Goal: Task Accomplishment & Management: Manage account settings

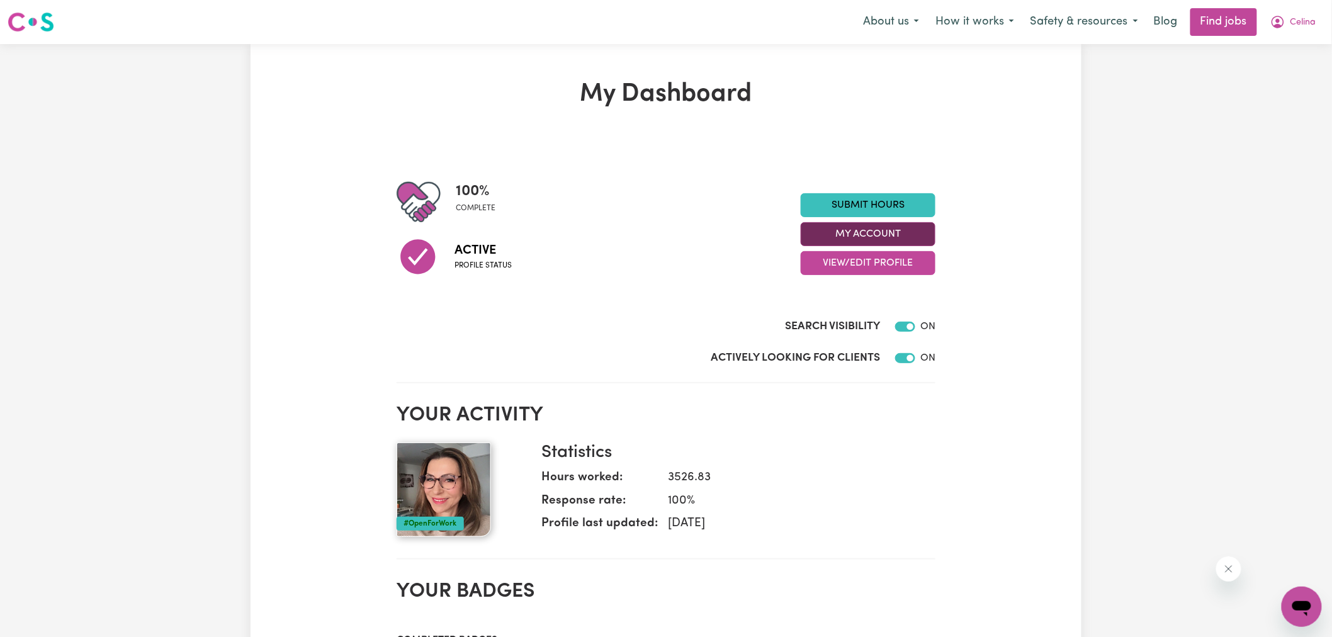
click at [816, 237] on button "My Account" at bounding box center [868, 234] width 135 height 24
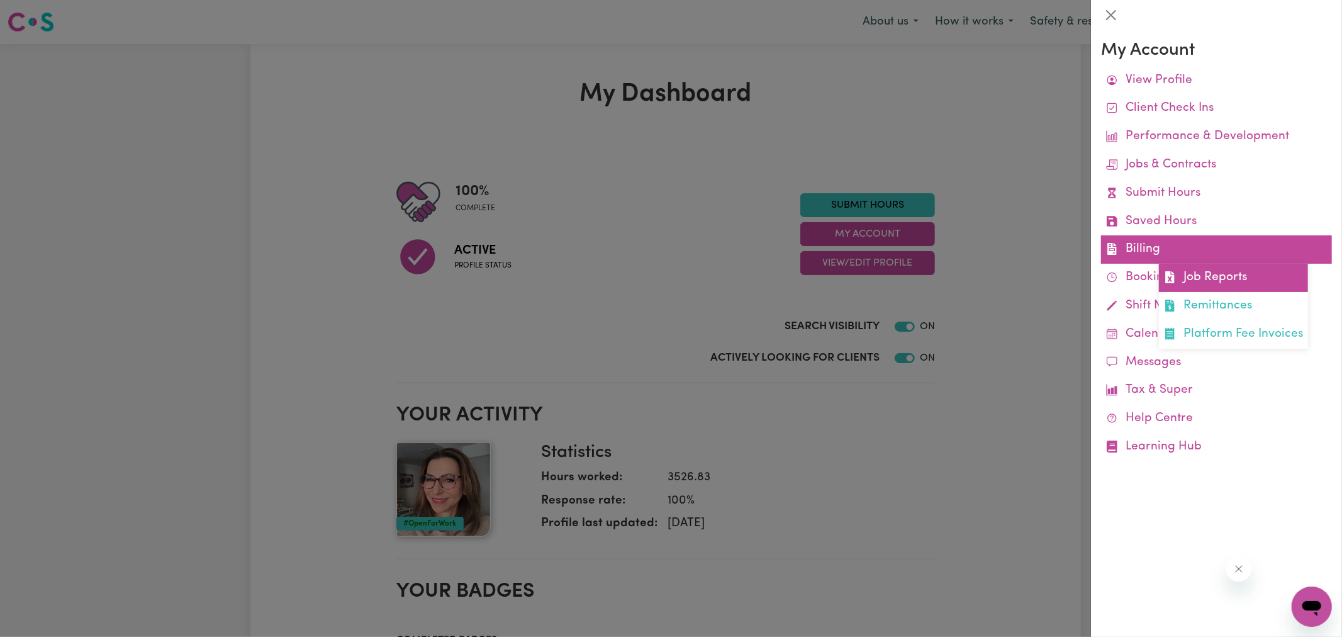
click at [1167, 273] on icon at bounding box center [1170, 277] width 12 height 12
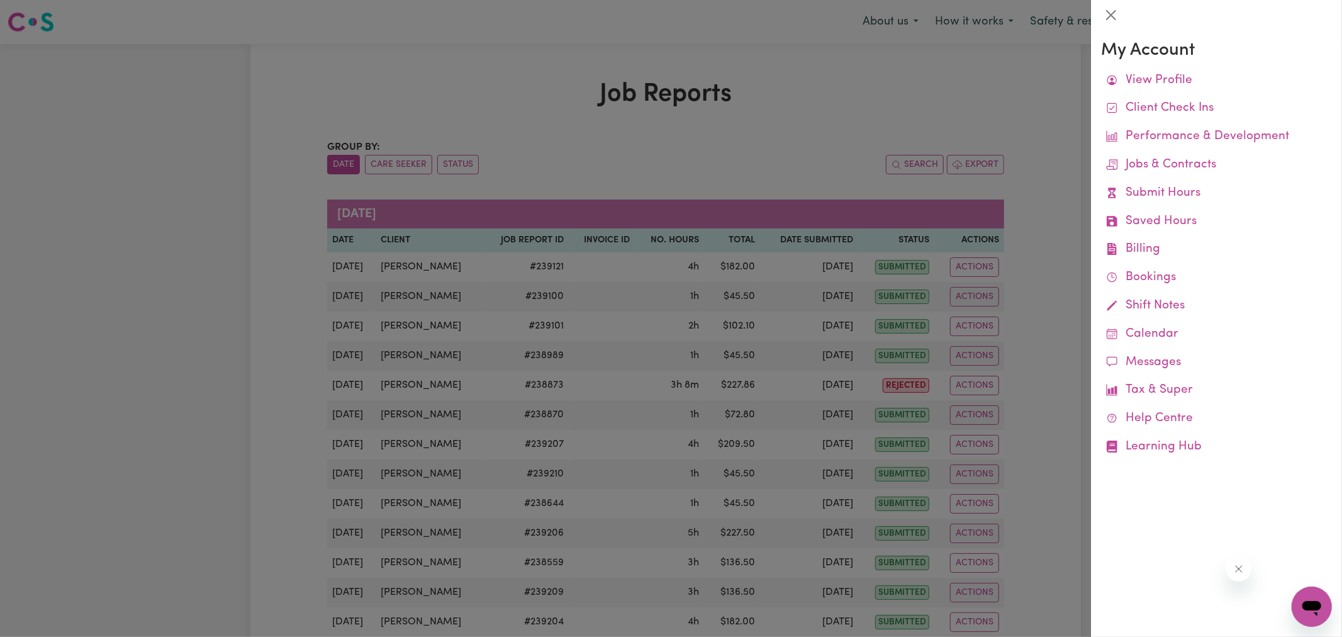
click at [844, 84] on div at bounding box center [671, 318] width 1342 height 637
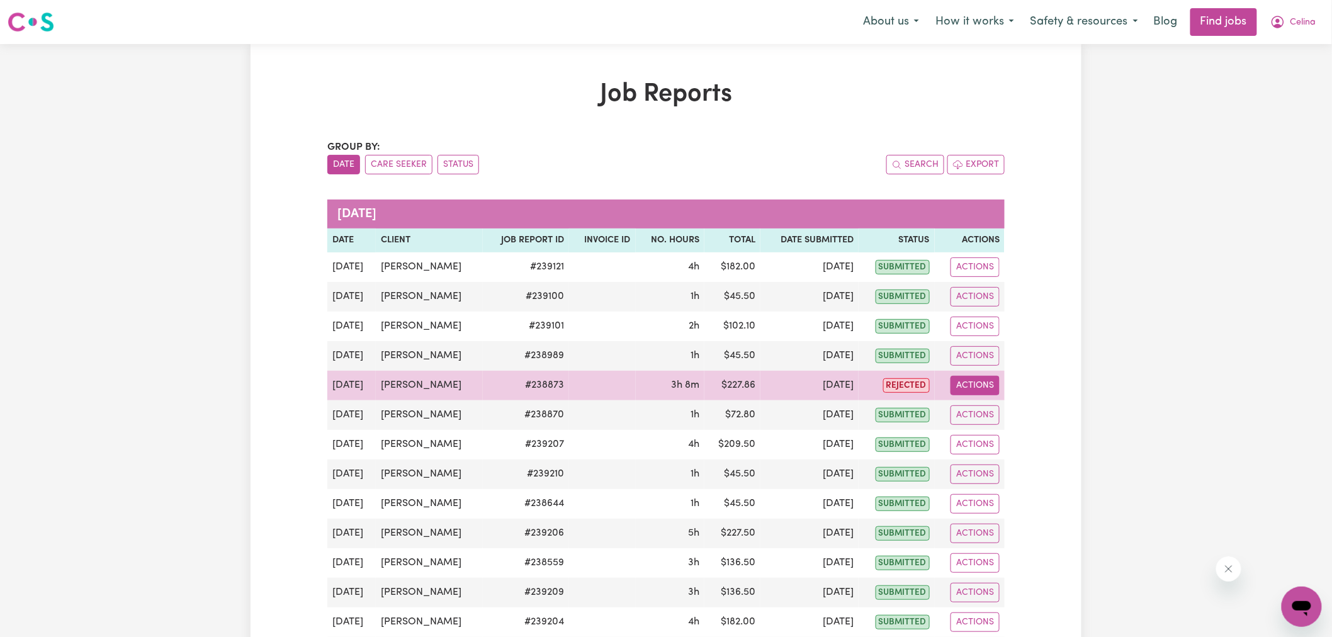
click at [992, 378] on button "Actions" at bounding box center [974, 386] width 49 height 20
click at [1011, 419] on link "View Job Report" at bounding box center [1001, 414] width 108 height 25
select select "pm"
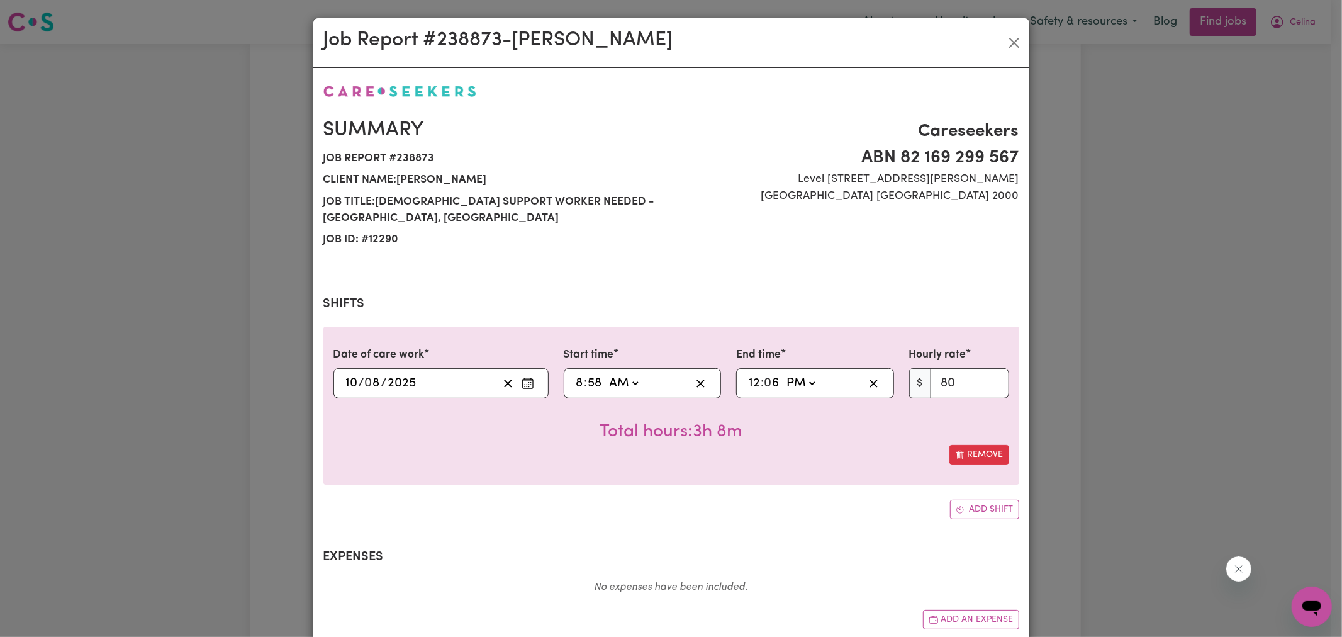
select select "80-[DATE]"
click at [576, 384] on input "8" at bounding box center [580, 383] width 9 height 19
type input "09:58"
type input "9"
click at [1268, 293] on div "Job Report # 238873 - [PERSON_NAME] Summary Job report # 238873 Client name: [P…" at bounding box center [671, 318] width 1342 height 637
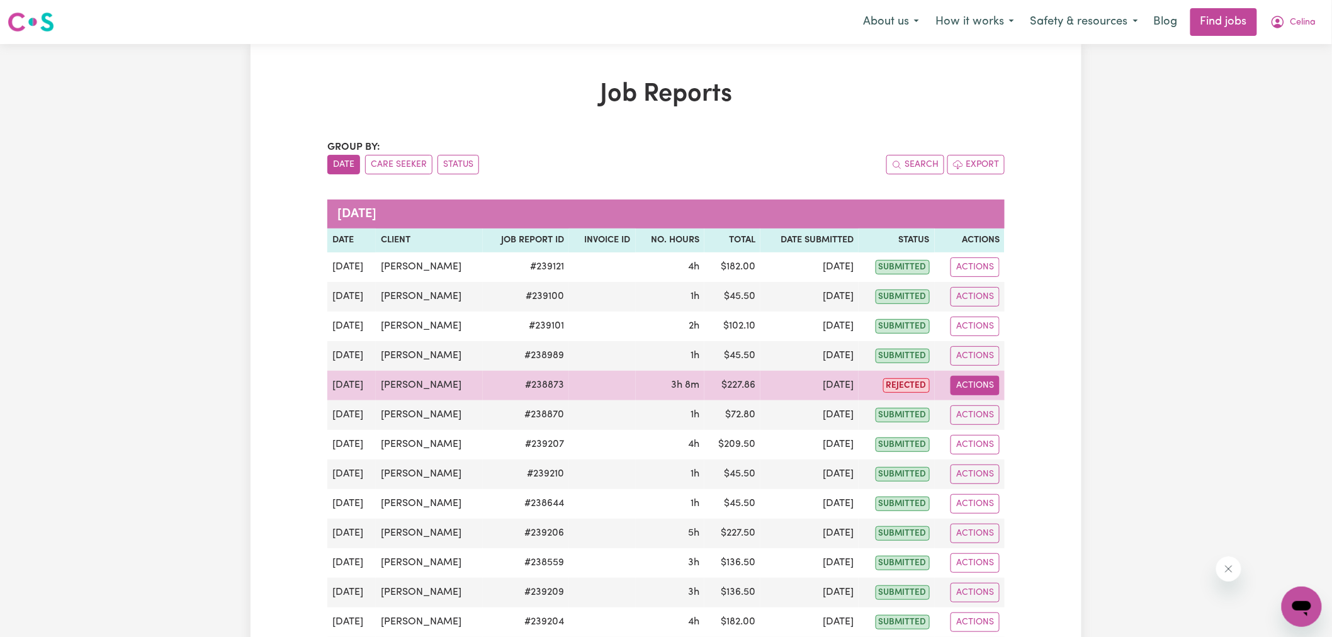
click at [979, 388] on button "Actions" at bounding box center [974, 386] width 49 height 20
click at [972, 411] on link "View Job Report" at bounding box center [1001, 414] width 108 height 25
select select "pm"
select select "80-[DATE]"
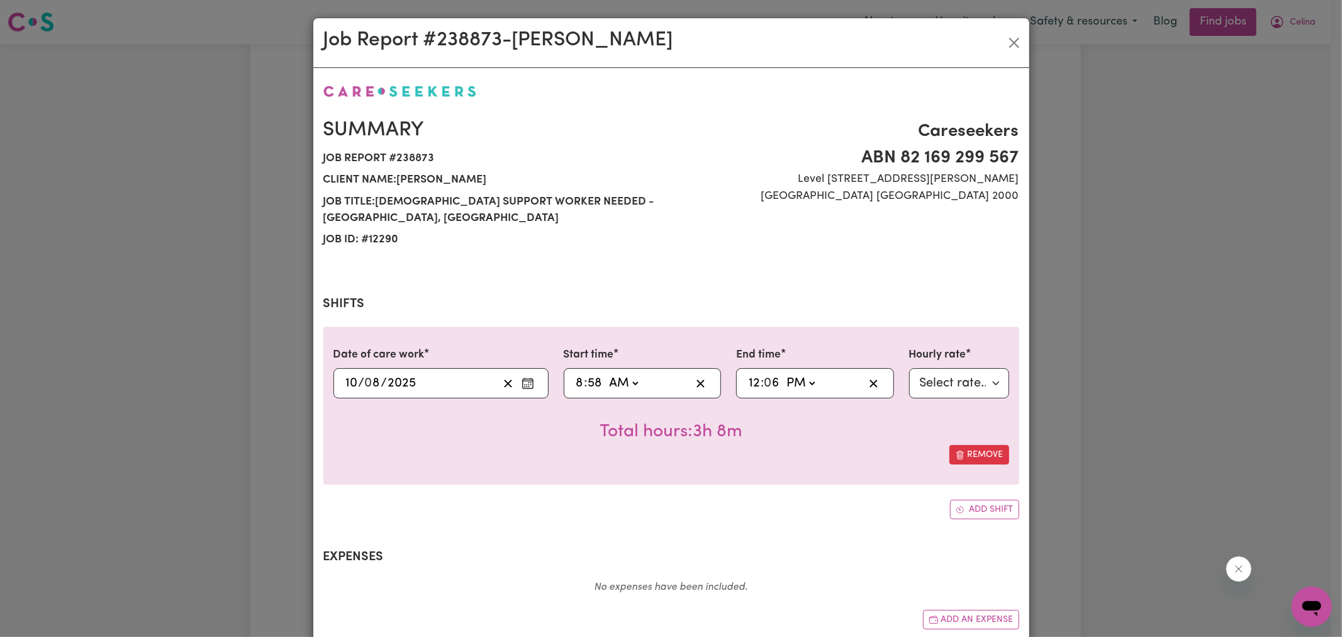
drag, startPoint x: 575, startPoint y: 384, endPoint x: 752, endPoint y: 342, distance: 182.4
click at [576, 383] on input "8" at bounding box center [580, 383] width 9 height 19
type input "09:58"
type input "9"
type input "09:00"
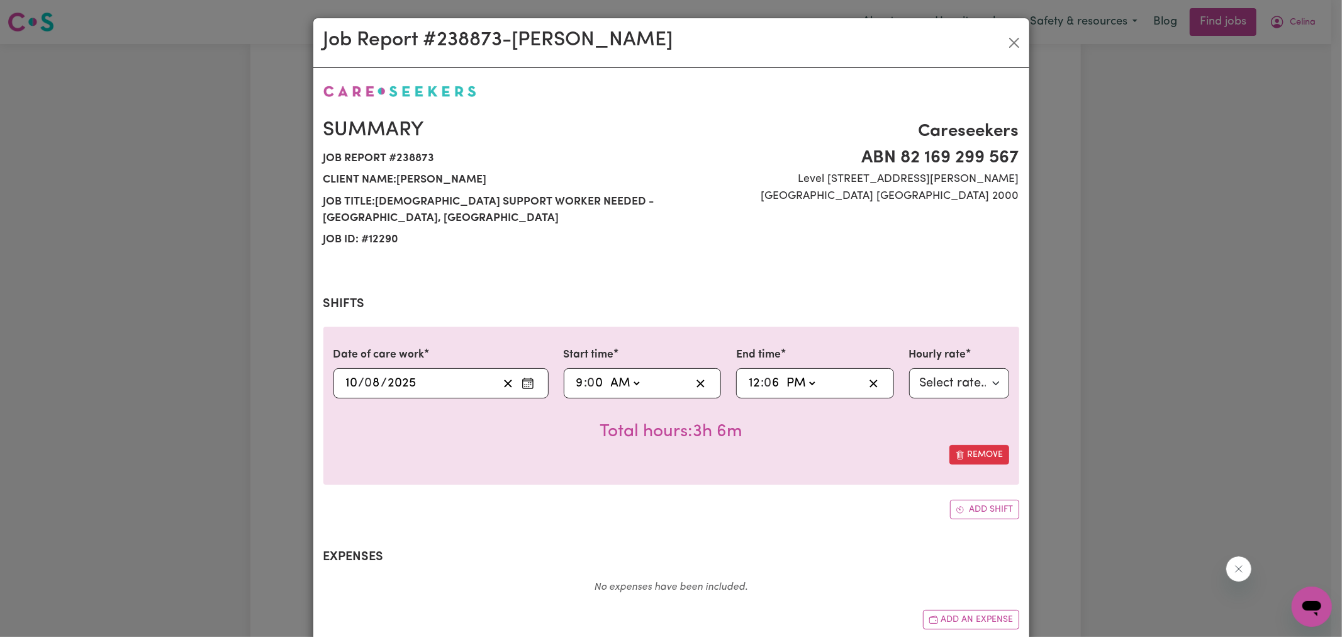
type input "0"
click at [765, 378] on input "6" at bounding box center [773, 383] width 16 height 19
type input "12:00"
type input "0"
click at [762, 518] on div "Add shift" at bounding box center [671, 510] width 696 height 20
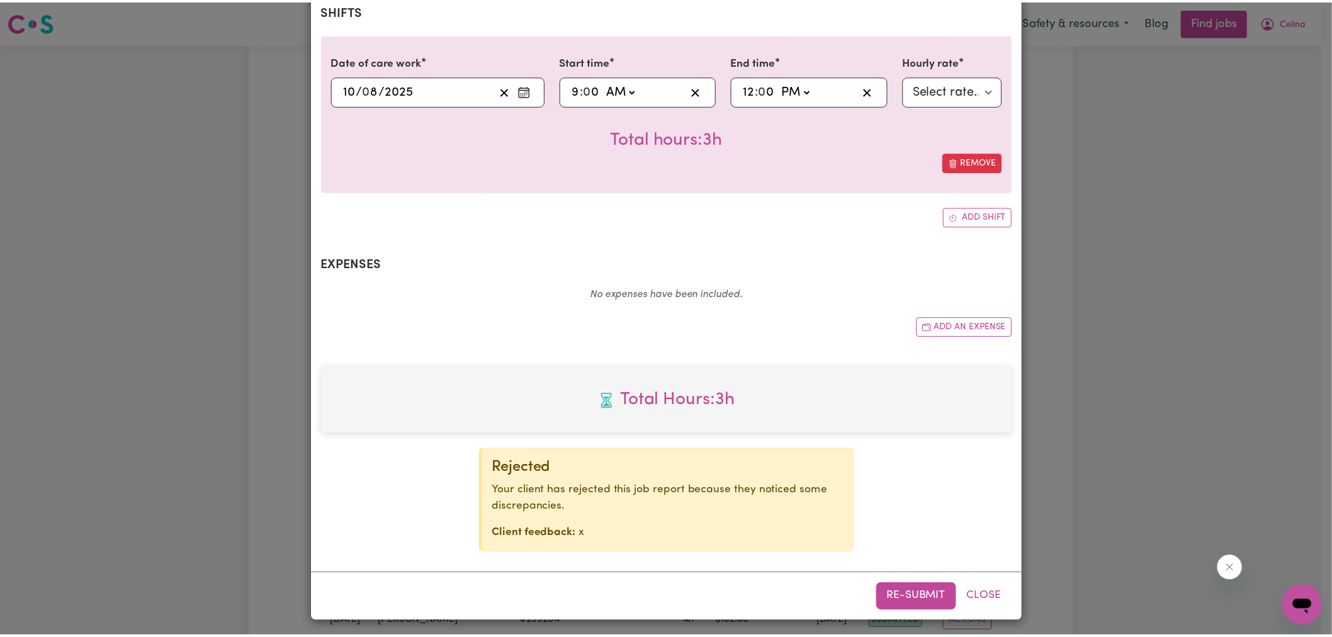
scroll to position [297, 0]
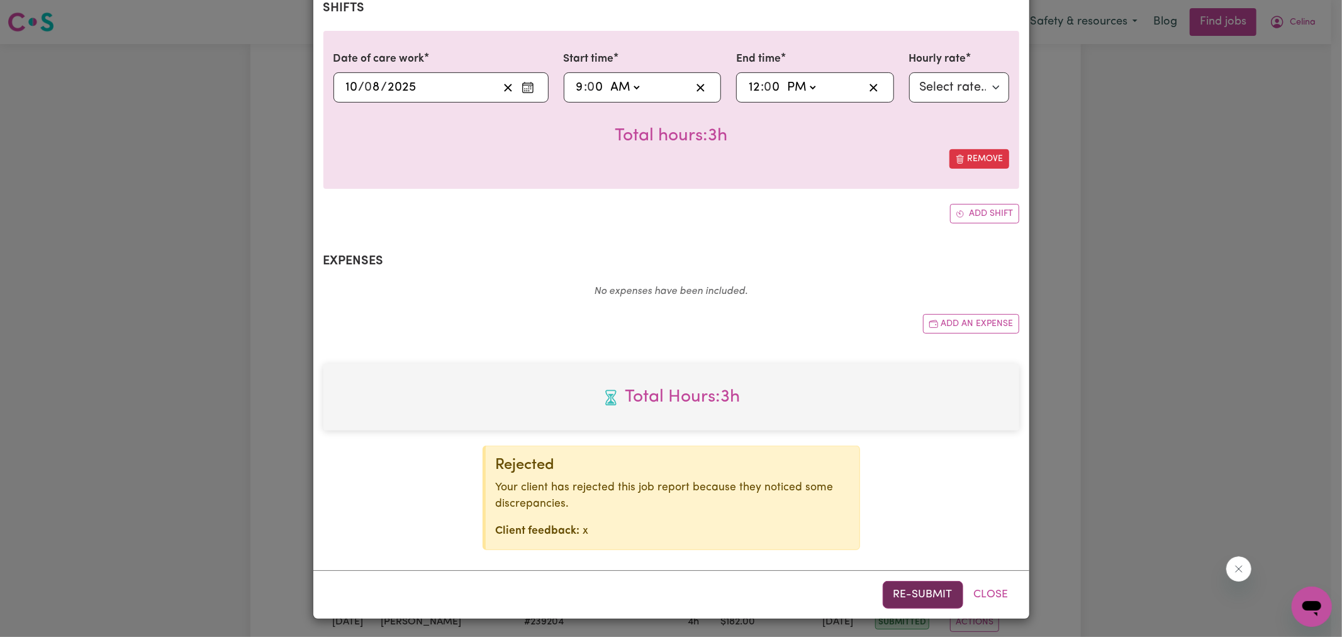
click at [918, 590] on button "Re-submit" at bounding box center [923, 595] width 81 height 28
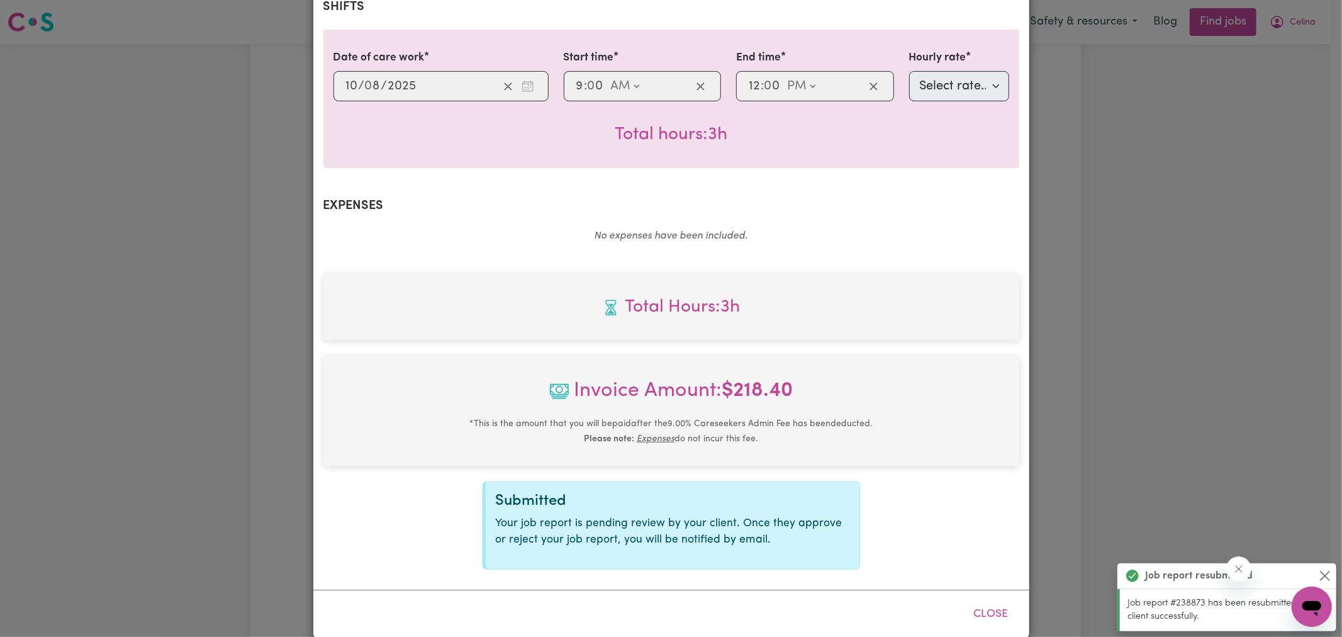
click at [1171, 364] on div "Job Report # 238873 - [PERSON_NAME] Summary Job report # 238873 Client name: [P…" at bounding box center [671, 318] width 1342 height 637
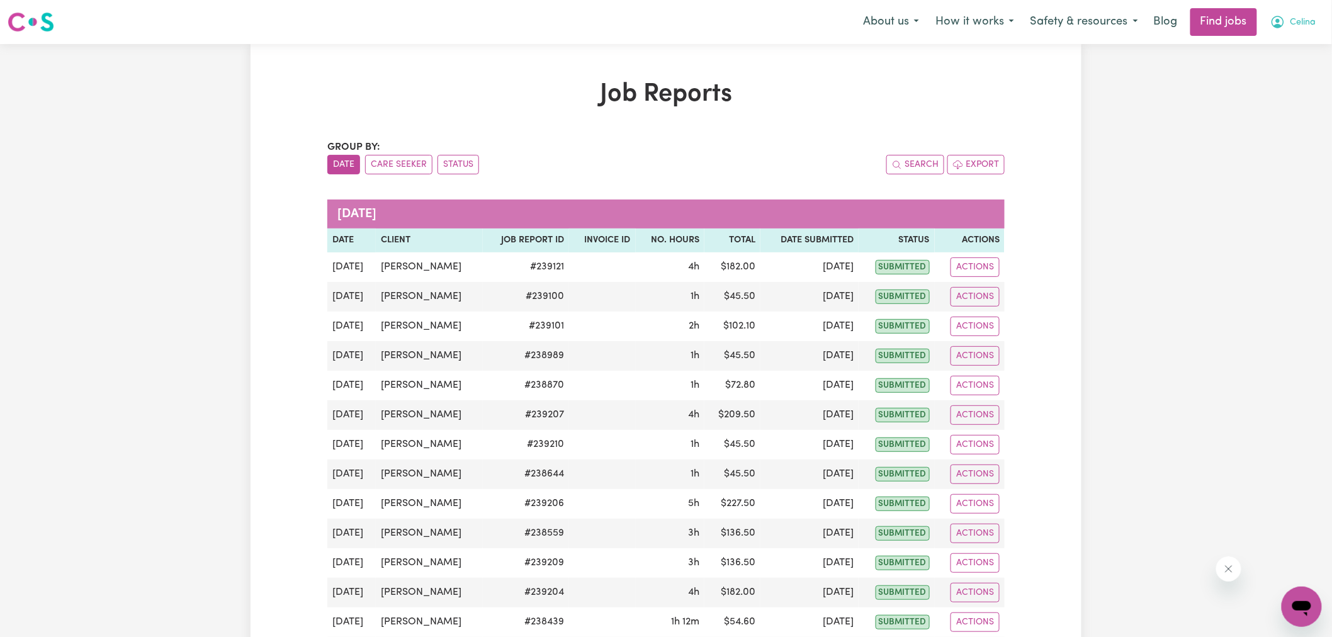
click at [1273, 21] on icon "My Account" at bounding box center [1277, 21] width 15 height 15
click at [1265, 96] on link "Logout" at bounding box center [1273, 96] width 99 height 24
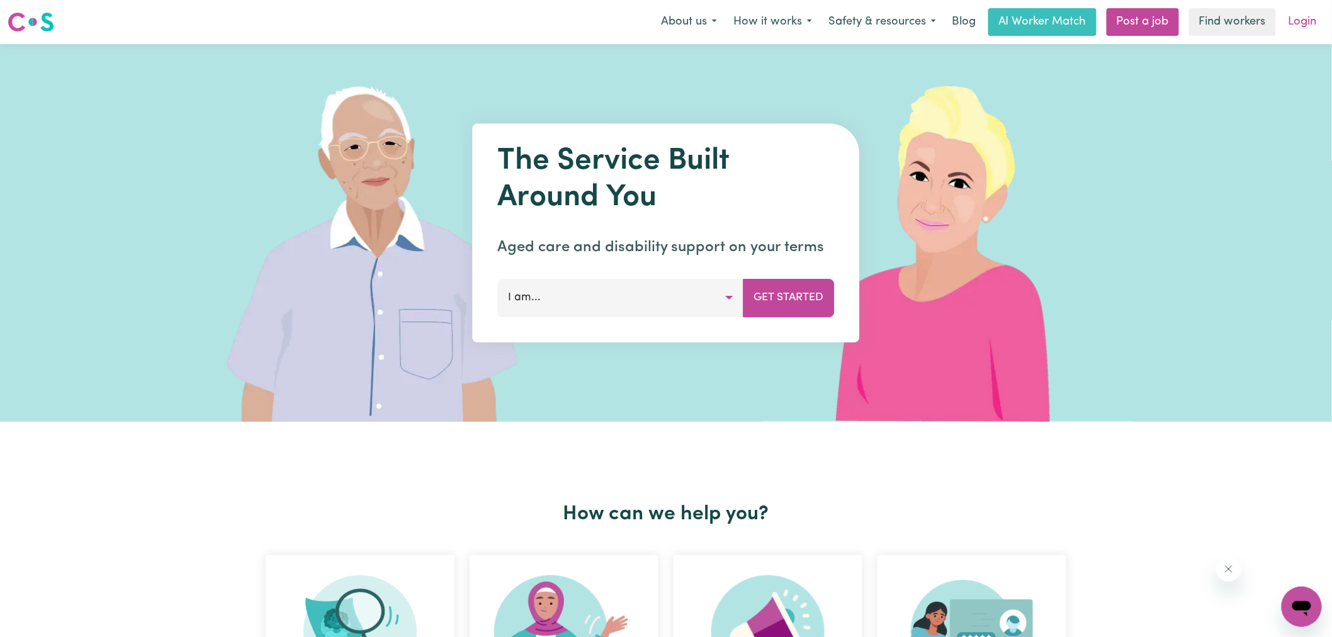
click at [1307, 22] on link "Login" at bounding box center [1302, 22] width 43 height 28
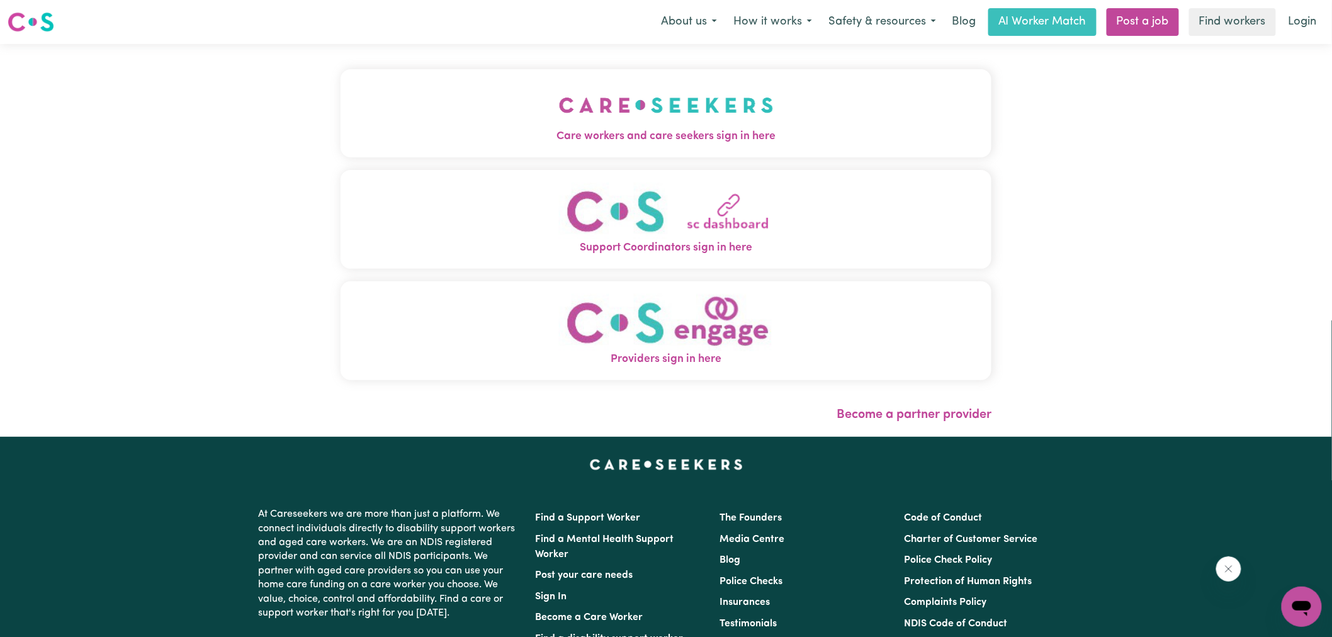
click at [625, 120] on img "Care workers and care seekers sign in here" at bounding box center [666, 105] width 215 height 47
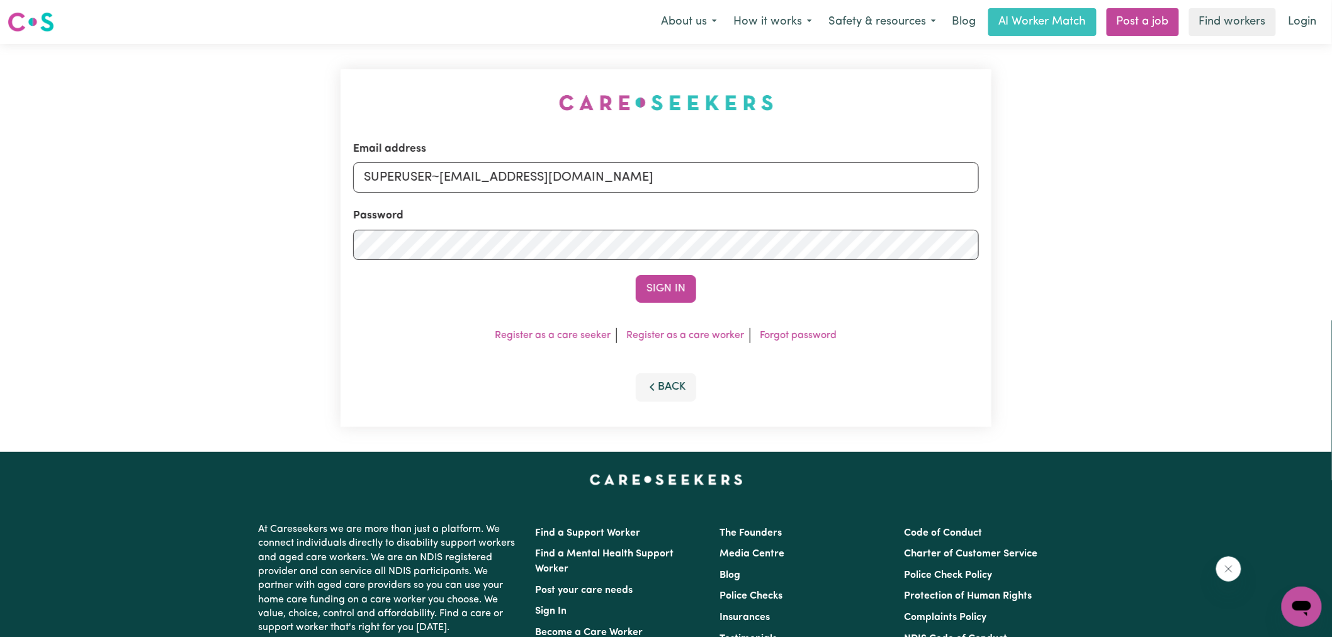
click at [480, 89] on div "Email address SUPERUSER~[EMAIL_ADDRESS][DOMAIN_NAME] Password Sign In Register …" at bounding box center [666, 248] width 666 height 408
drag, startPoint x: 442, startPoint y: 180, endPoint x: 1202, endPoint y: 282, distance: 766.4
click at [1202, 282] on div "Email address SUPERUSER~[EMAIL_ADDRESS][DOMAIN_NAME] Password Sign In Register …" at bounding box center [666, 248] width 1332 height 408
type input "[EMAIL_ADDRESS][DOMAIN_NAME]"
click at [636, 275] on button "Sign In" at bounding box center [666, 289] width 60 height 28
